Goal: Use online tool/utility: Utilize a website feature to perform a specific function

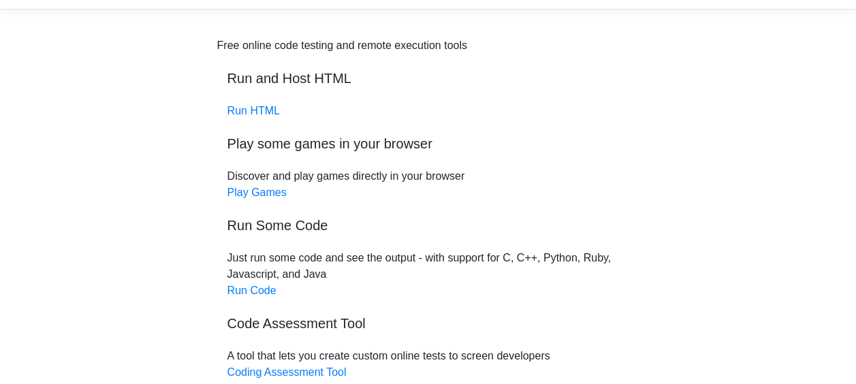
scroll to position [29, 0]
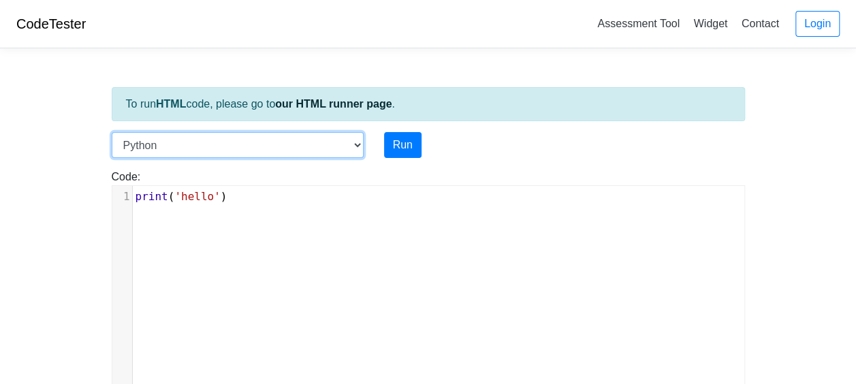
click at [270, 150] on select "C C++ Go Java Javascript Python Ruby" at bounding box center [238, 145] width 252 height 26
select select "javascript"
click at [112, 132] on select "C C++ Go Java Javascript Python Ruby" at bounding box center [238, 145] width 252 height 26
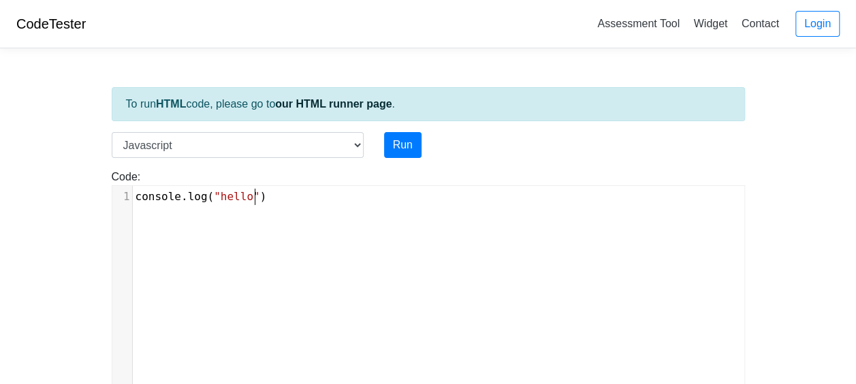
scroll to position [5, 0]
type textarea "console.log("hello")"
drag, startPoint x: 321, startPoint y: 202, endPoint x: 91, endPoint y: 187, distance: 230.6
click at [91, 187] on body "CodeTester Assessment Tool Widget Contact Login To run HTML code, please go to …" at bounding box center [428, 363] width 856 height 726
click at [321, 260] on div "​ x 1 ​" at bounding box center [438, 297] width 652 height 223
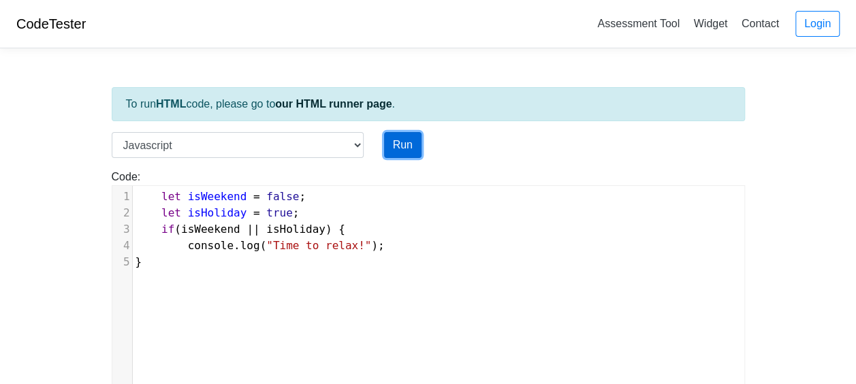
click at [413, 140] on button "Run" at bounding box center [402, 145] width 37 height 26
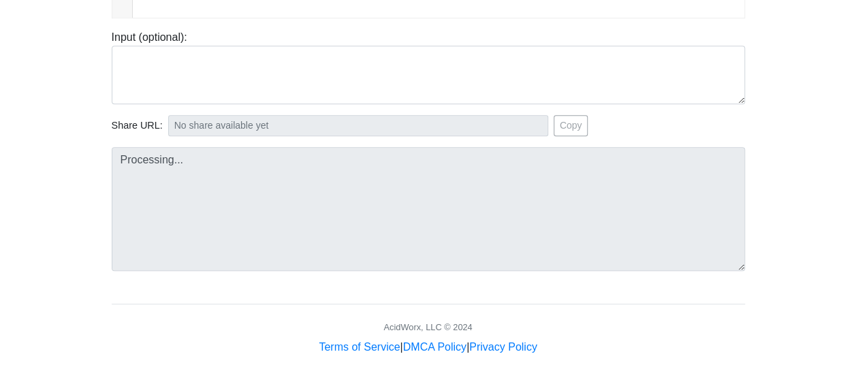
scroll to position [372, 0]
type input "[URL][DOMAIN_NAME]"
type textarea "Stdout: Time to relax!"
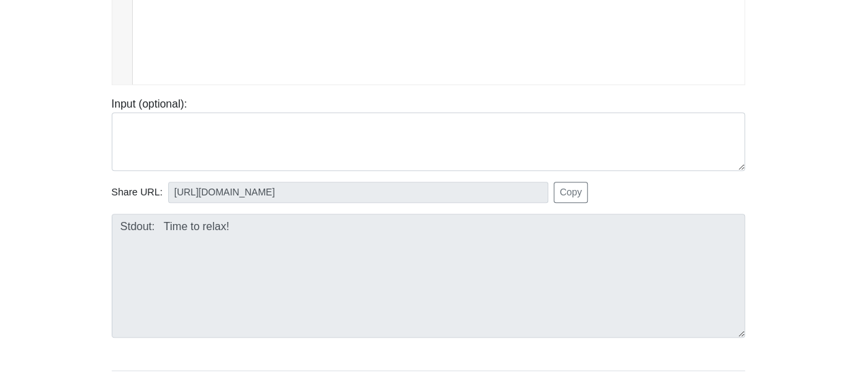
scroll to position [168, 0]
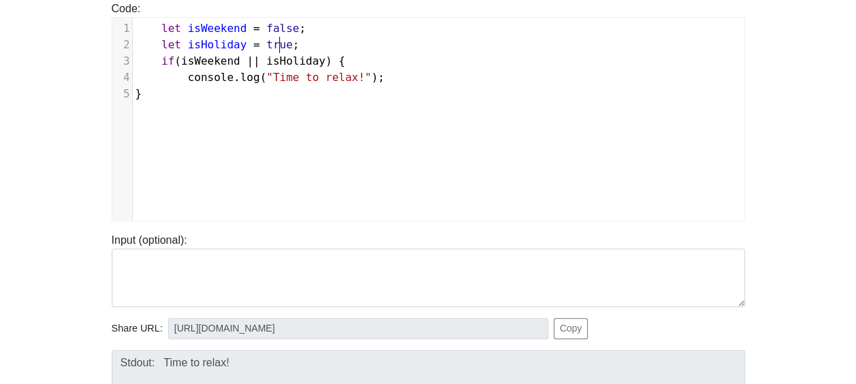
click at [278, 42] on span "let isHoliday = true ;" at bounding box center [217, 44] width 164 height 13
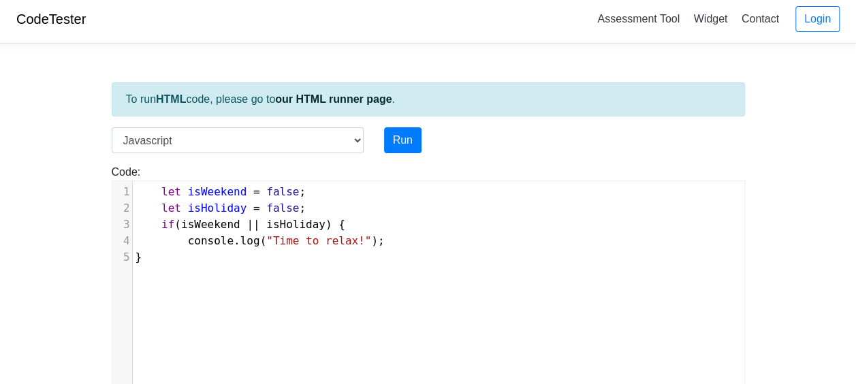
scroll to position [0, 0]
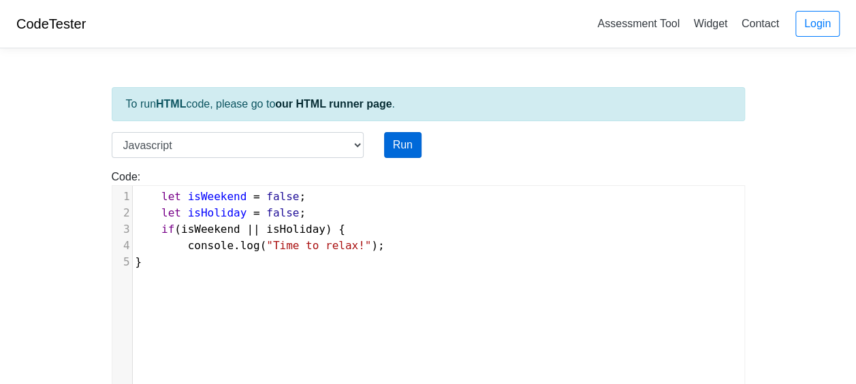
type textarea "false"
click at [418, 134] on button "Run" at bounding box center [402, 145] width 37 height 26
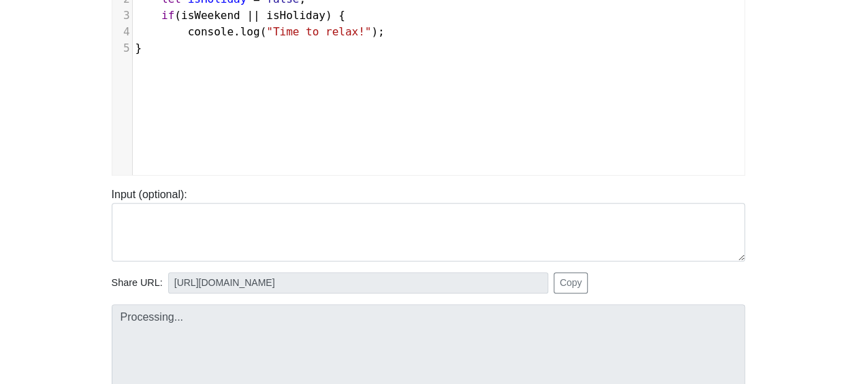
scroll to position [272, 0]
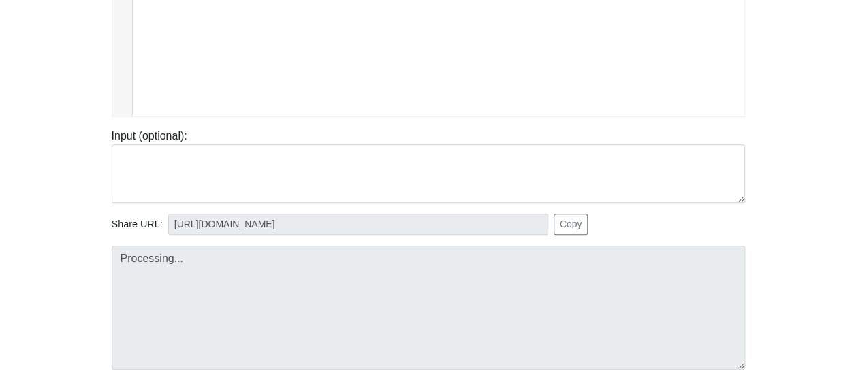
type input "[URL][DOMAIN_NAME]"
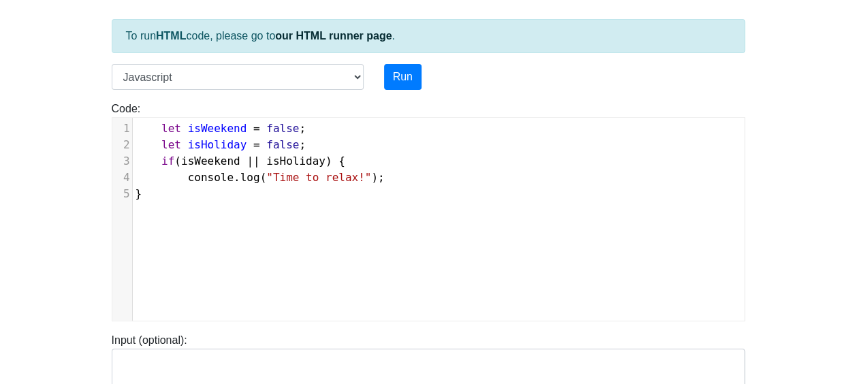
click at [181, 193] on pre "}" at bounding box center [444, 194] width 622 height 16
type textarea "elif"
type textarea "sif"
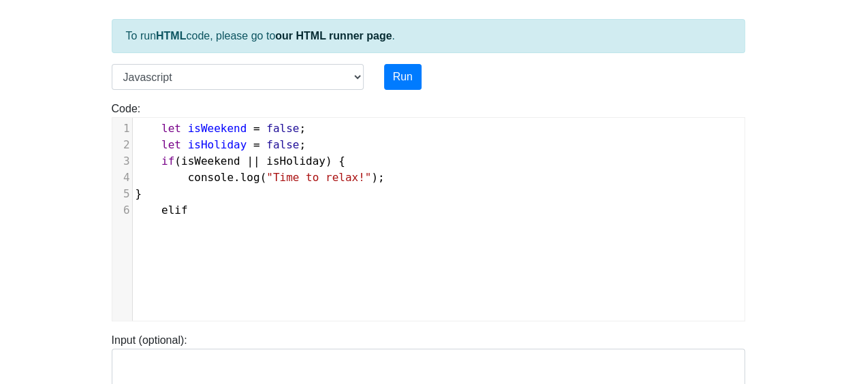
scroll to position [5, 29]
type textarea "elif"
click at [202, 208] on pre "elif" at bounding box center [444, 210] width 622 height 16
type textarea "elseif"
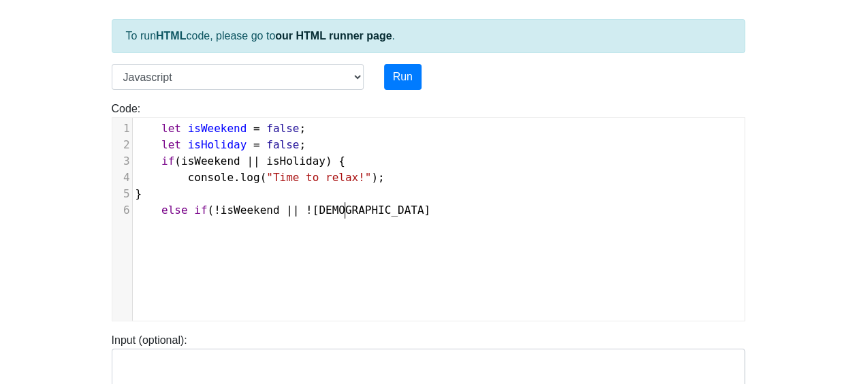
type textarea "if(!isWeekend || !isHolidat"
type textarea "y){"
type textarea "console.log("No breaks!")'"
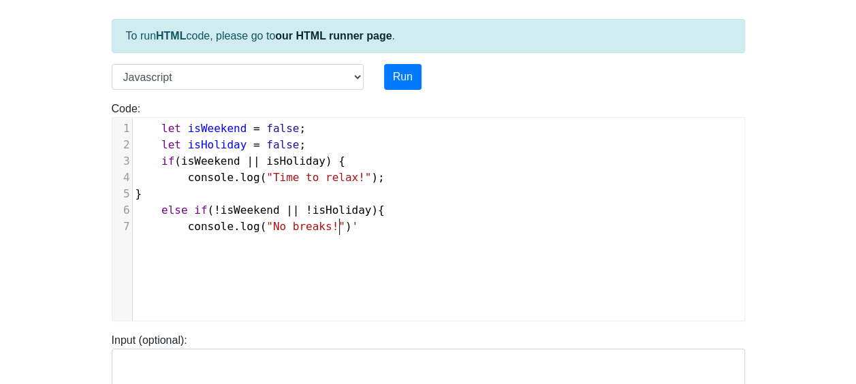
type textarea ";"
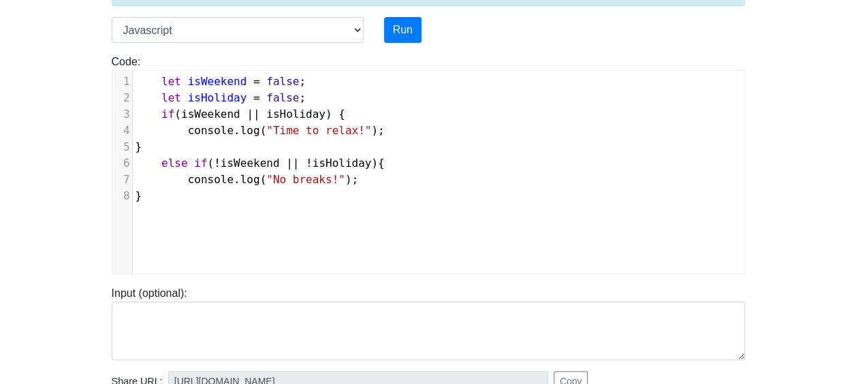
scroll to position [136, 0]
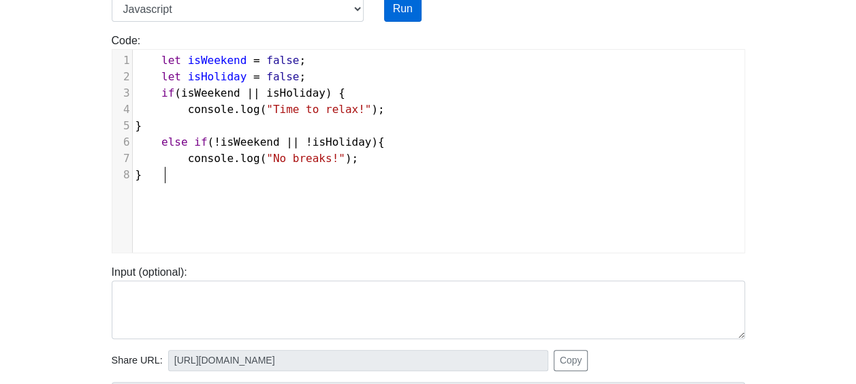
type textarea "}"
click at [394, 9] on button "Run" at bounding box center [402, 9] width 37 height 26
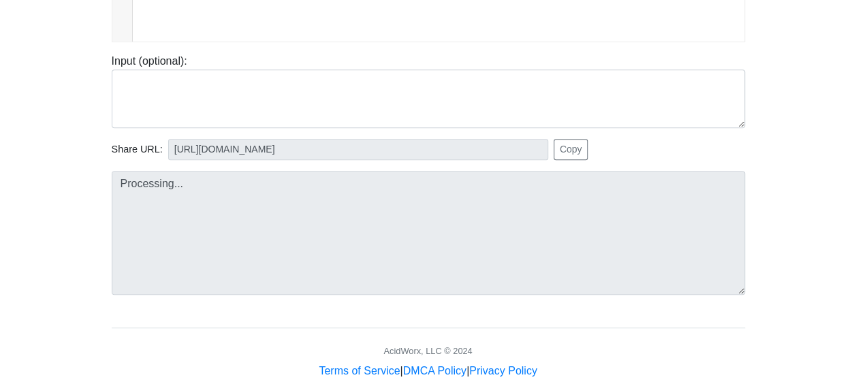
scroll to position [372, 0]
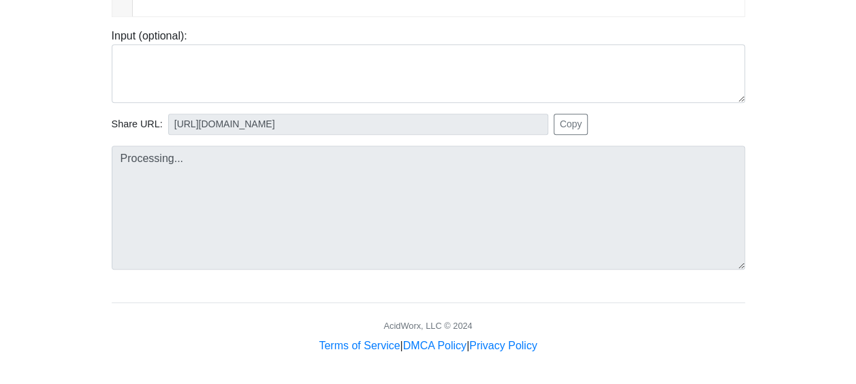
type input "[URL][DOMAIN_NAME]"
type textarea "Stdout: No breaks!"
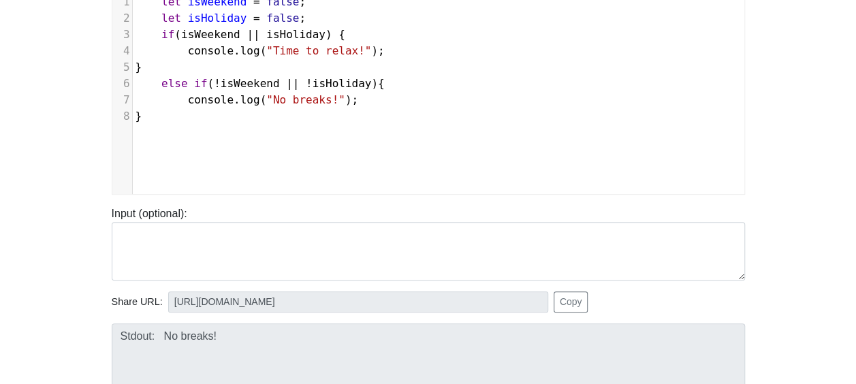
scroll to position [168, 0]
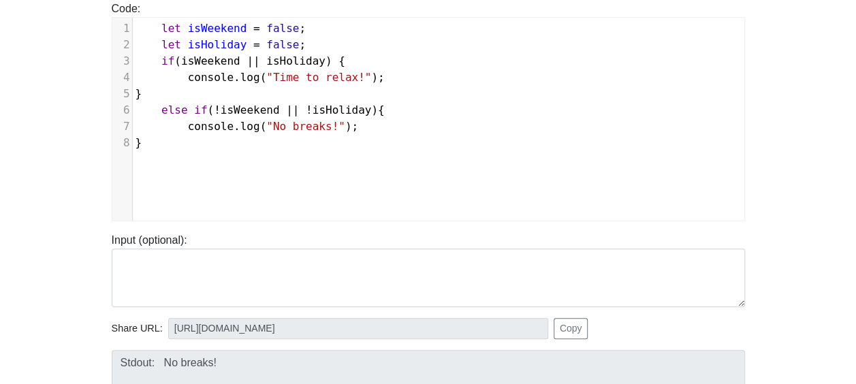
click at [214, 108] on span "!" at bounding box center [217, 109] width 7 height 13
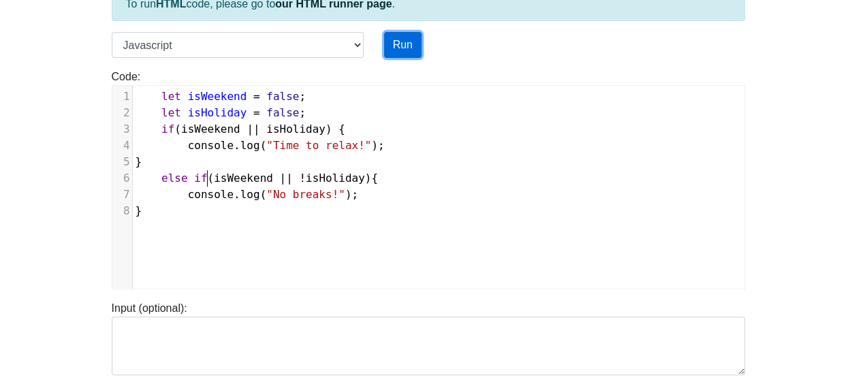
click at [395, 38] on button "Run" at bounding box center [402, 45] width 37 height 26
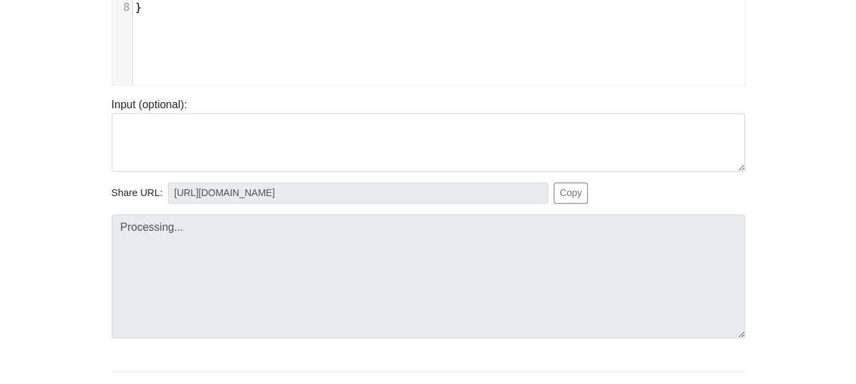
scroll to position [304, 0]
type input "[URL][DOMAIN_NAME]"
type textarea "Stdout: No breaks!"
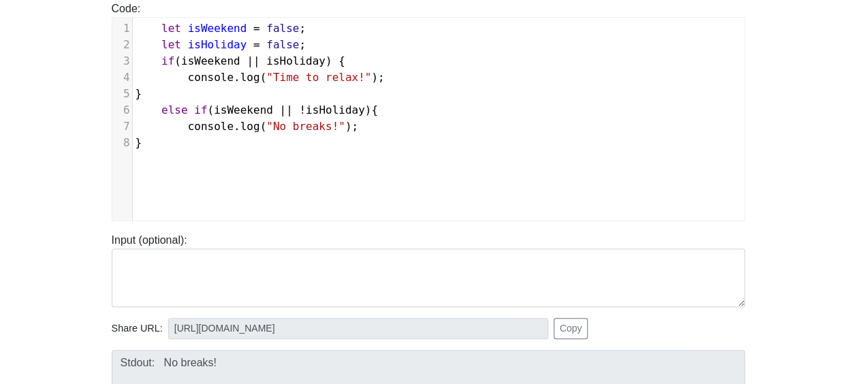
scroll to position [5, 0]
click at [299, 106] on span "!" at bounding box center [302, 109] width 7 height 13
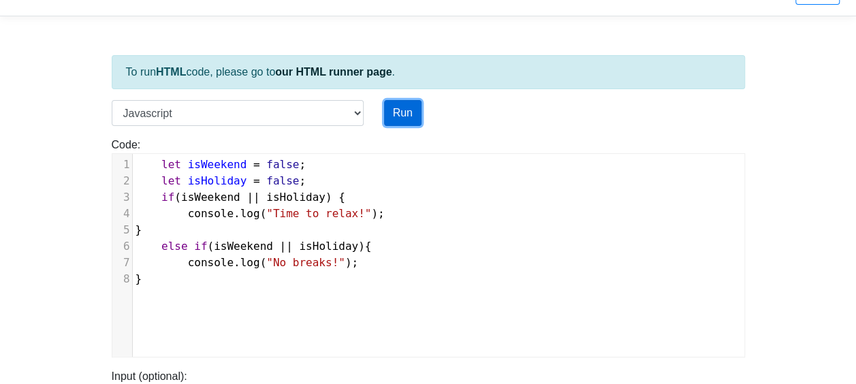
click at [400, 106] on button "Run" at bounding box center [402, 113] width 37 height 26
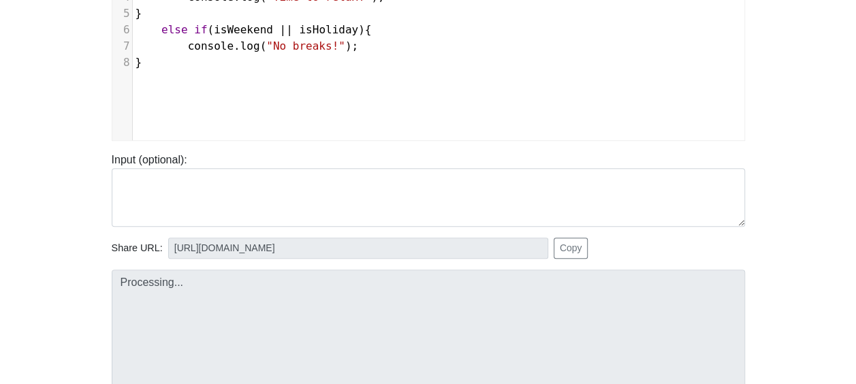
scroll to position [372, 0]
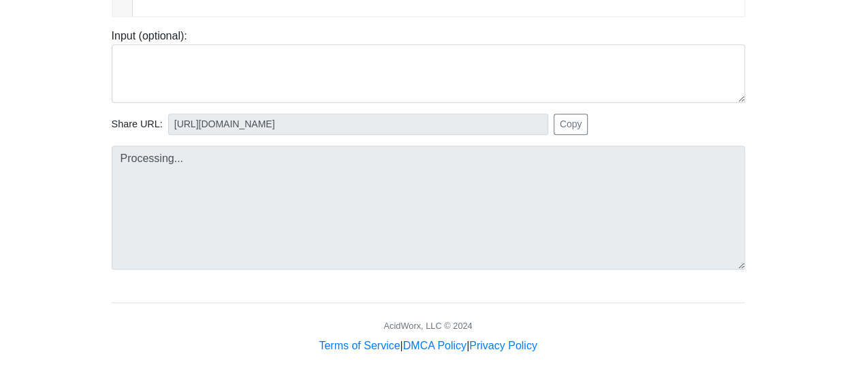
type input "[URL][DOMAIN_NAME]"
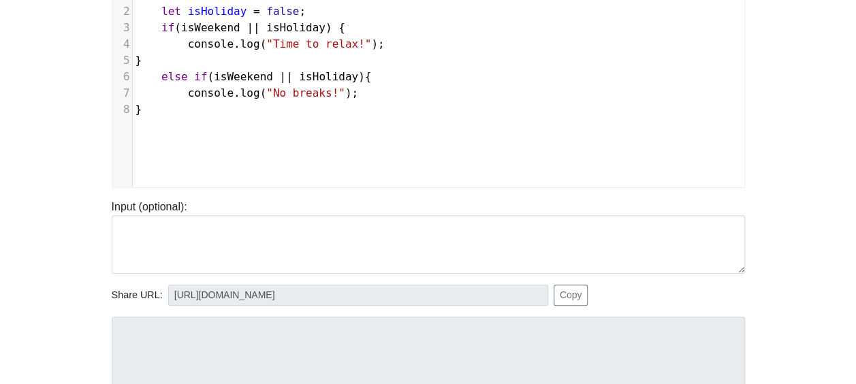
scroll to position [168, 0]
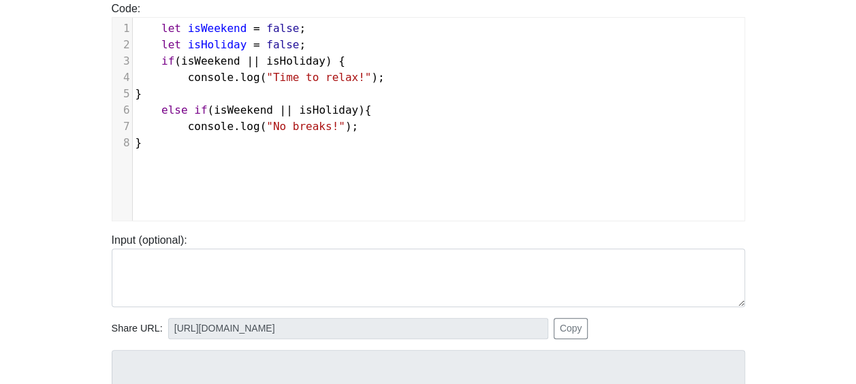
click at [214, 108] on span "isWeekend" at bounding box center [243, 109] width 59 height 13
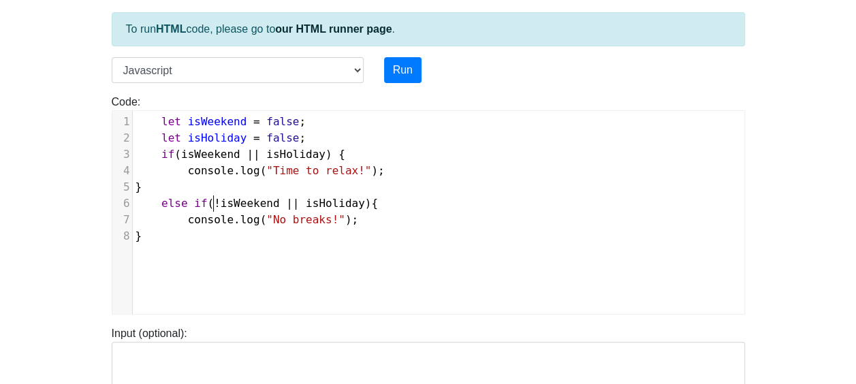
scroll to position [32, 0]
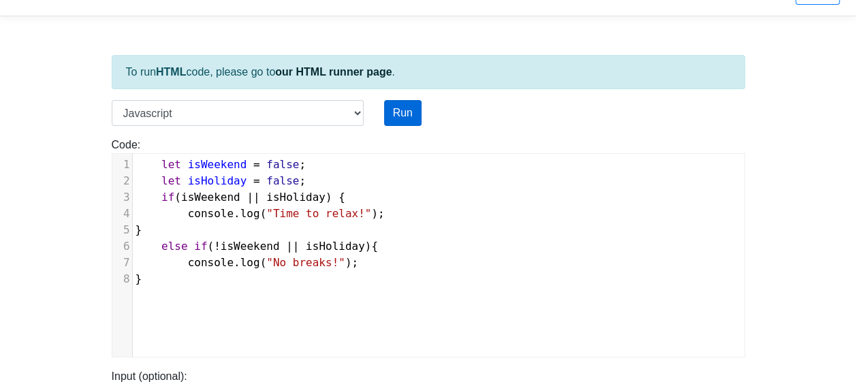
type textarea "!"
click at [401, 114] on button "Run" at bounding box center [402, 113] width 37 height 26
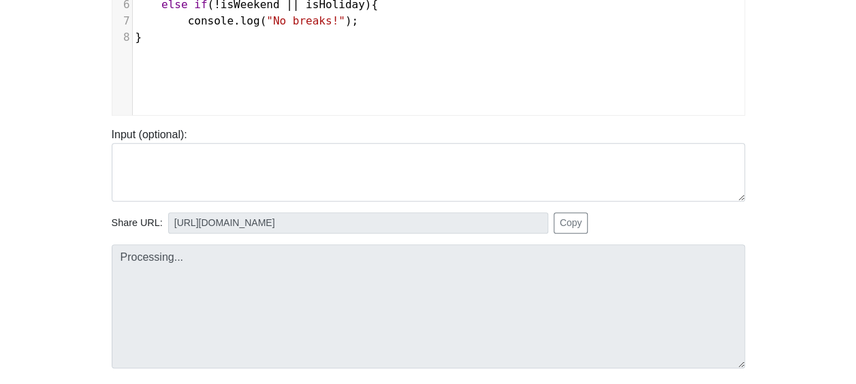
scroll to position [304, 0]
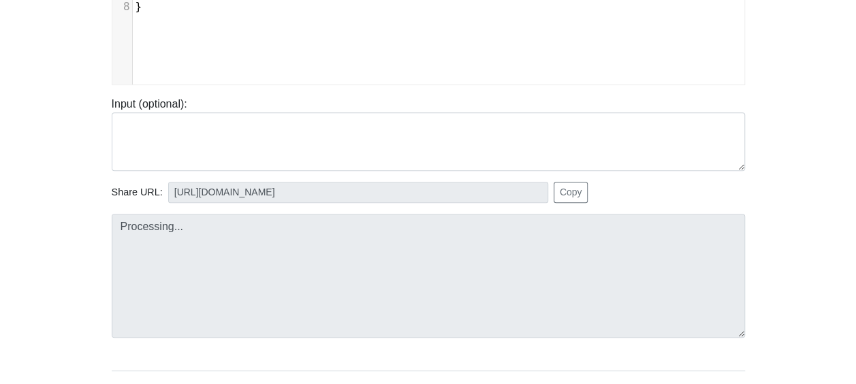
type input "[URL][DOMAIN_NAME]"
type textarea "Stdout: No breaks!"
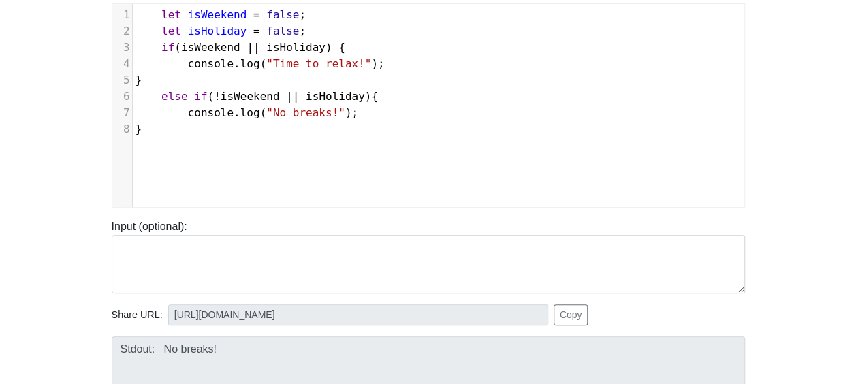
scroll to position [168, 0]
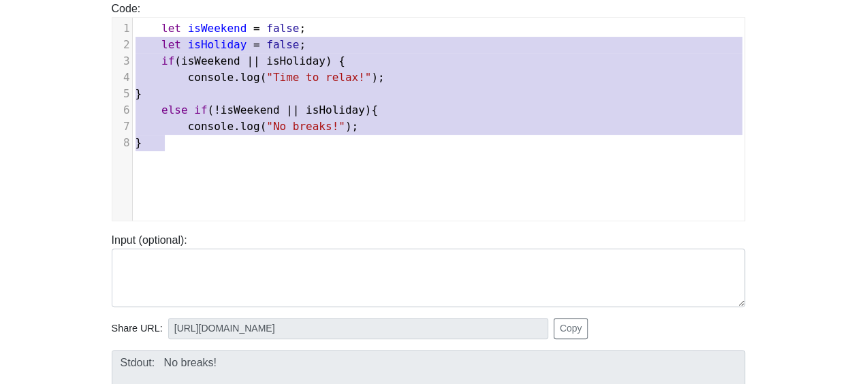
type textarea "let isWeekend = false; let isHoliday = false; if (isWeekend || isHoliday) { con…"
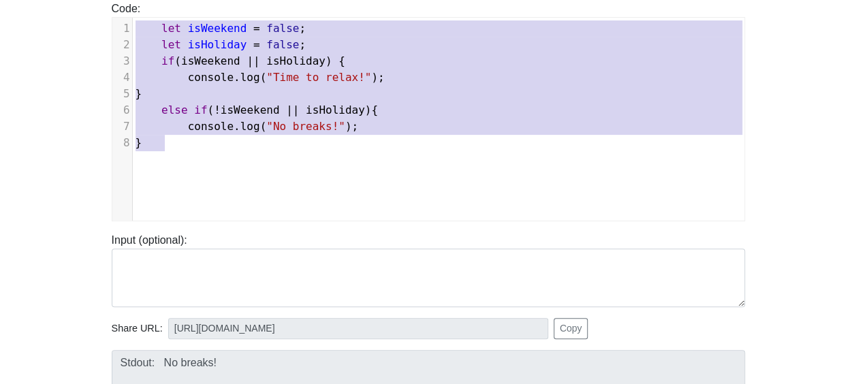
drag, startPoint x: 199, startPoint y: 146, endPoint x: 127, endPoint y: 31, distance: 135.2
click at [133, 31] on div "1 let isWeekend = false ; 2 let isHoliday = false ; 3 if ( isWeekend || isHolid…" at bounding box center [444, 85] width 622 height 131
click at [274, 167] on div "​ x 1 let isWeekend = false ; 2 let isHoliday = false ; 3 if ( isWeekend || isH…" at bounding box center [438, 129] width 652 height 223
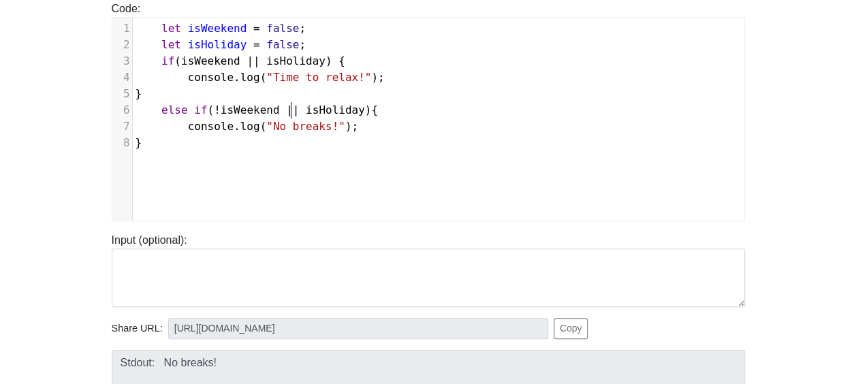
click at [306, 108] on span "isHoliday" at bounding box center [335, 109] width 59 height 13
type textarea "!"
drag, startPoint x: 285, startPoint y: 46, endPoint x: 257, endPoint y: 43, distance: 28.1
click at [257, 43] on span "let [DEMOGRAPHIC_DATA] = false ;" at bounding box center [220, 44] width 171 height 13
type textarea "ture"
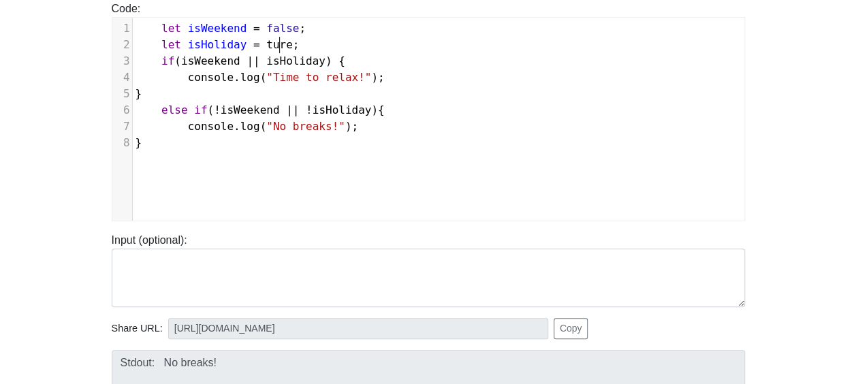
scroll to position [5, 23]
type textarea "r"
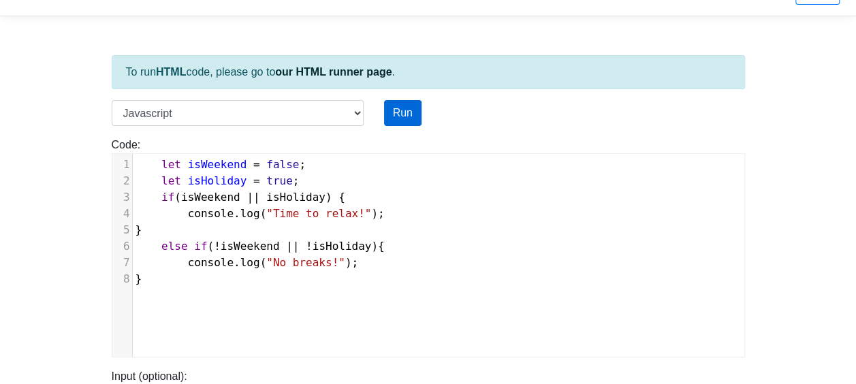
type textarea "rue"
click at [414, 121] on button "Run" at bounding box center [402, 113] width 37 height 26
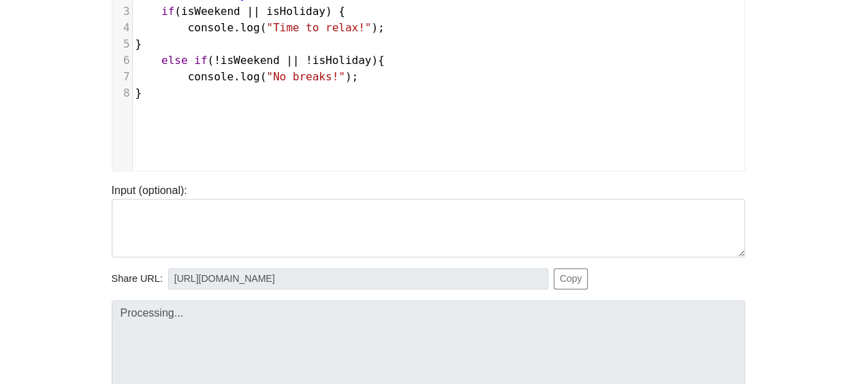
scroll to position [236, 0]
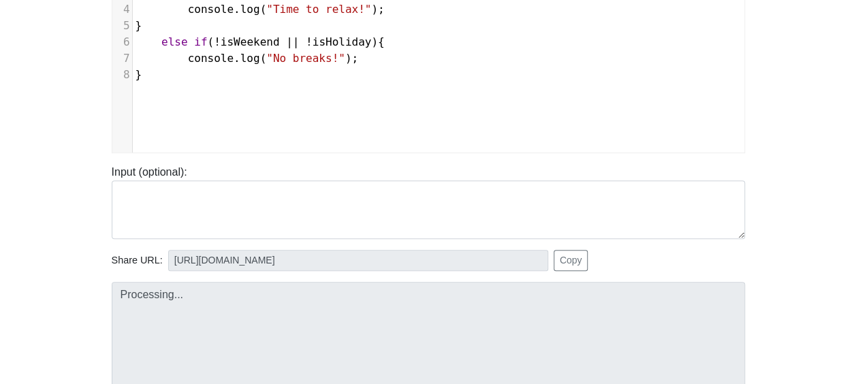
type input "[URL][DOMAIN_NAME]"
type textarea "Stdout: Time to relax!"
click at [306, 39] on span "!" at bounding box center [309, 41] width 7 height 13
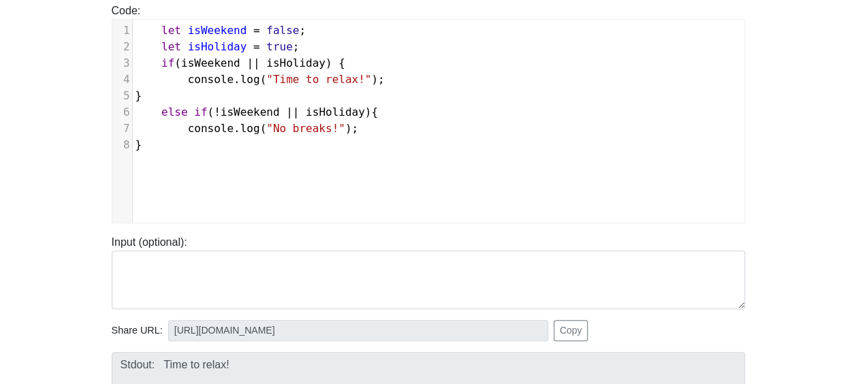
scroll to position [168, 0]
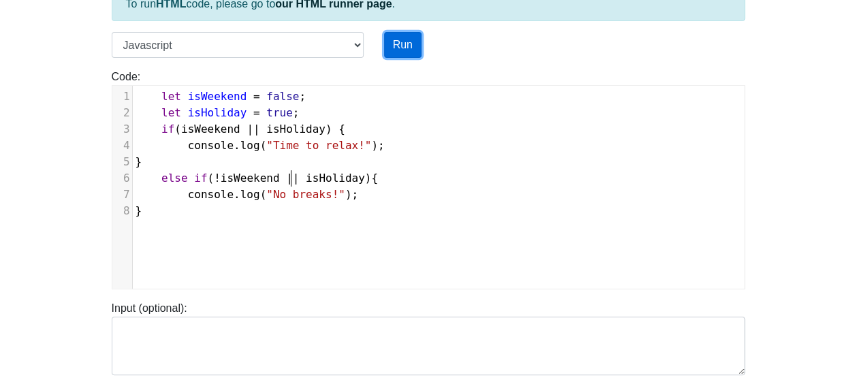
click at [406, 44] on button "Run" at bounding box center [402, 45] width 37 height 26
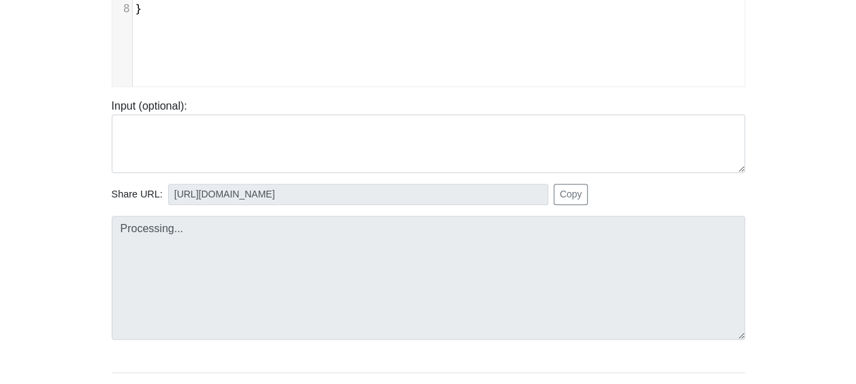
scroll to position [304, 0]
type input "[URL][DOMAIN_NAME]"
type textarea "Stdout: Time to relax!"
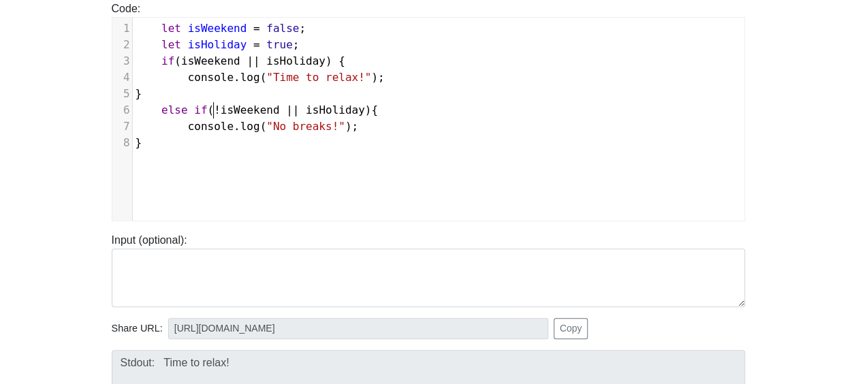
scroll to position [5, 0]
click at [214, 110] on span "!" at bounding box center [217, 109] width 7 height 13
